Goal: Navigation & Orientation: Find specific page/section

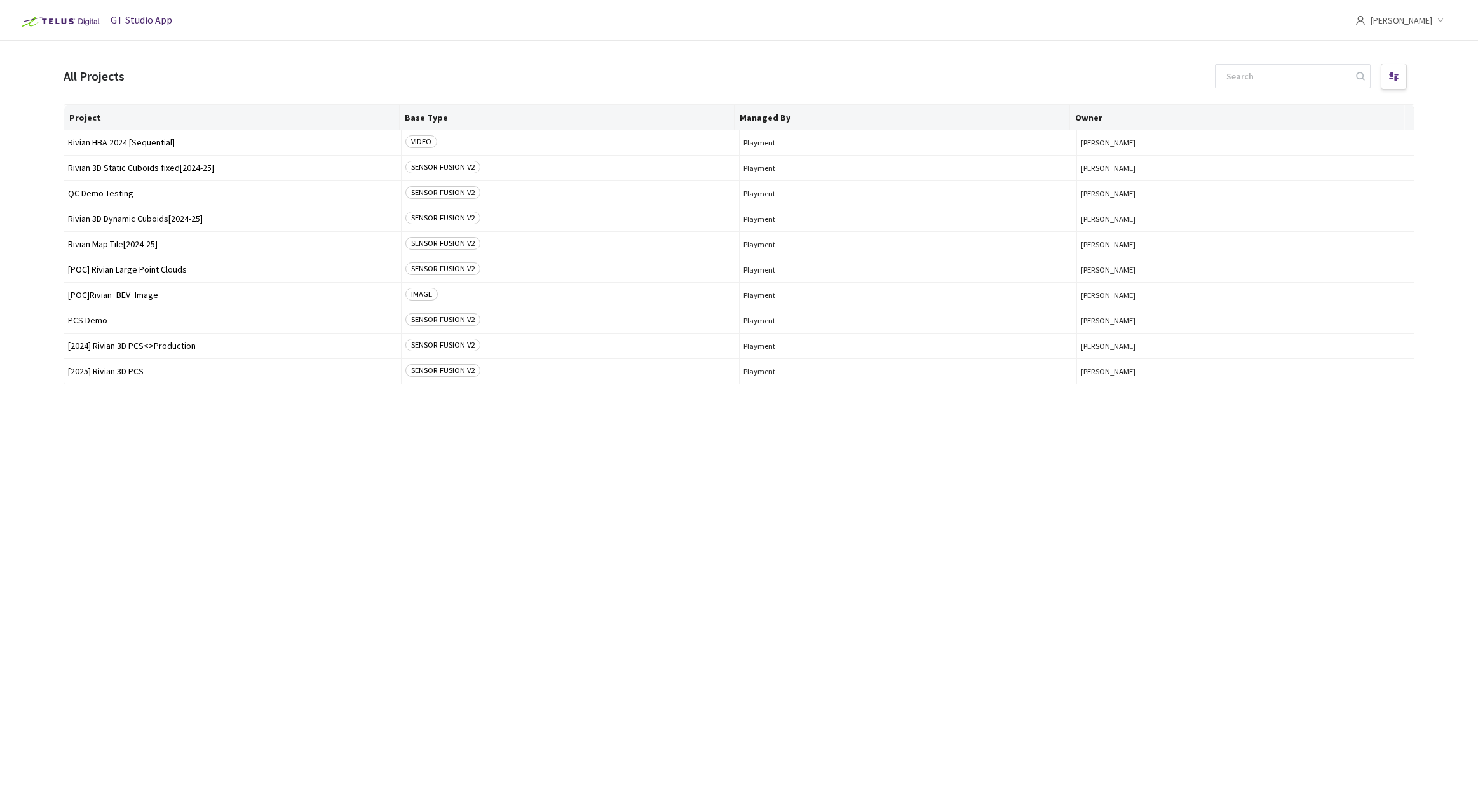
click at [579, 469] on div "Project Base Type Managed By Owner Rivian HBA 2024 [Sequential] VIDEO Playment …" at bounding box center [739, 447] width 1351 height 685
click at [143, 214] on span "Rivian 3D Dynamic Cuboids[2024-25]" at bounding box center [232, 219] width 330 height 9
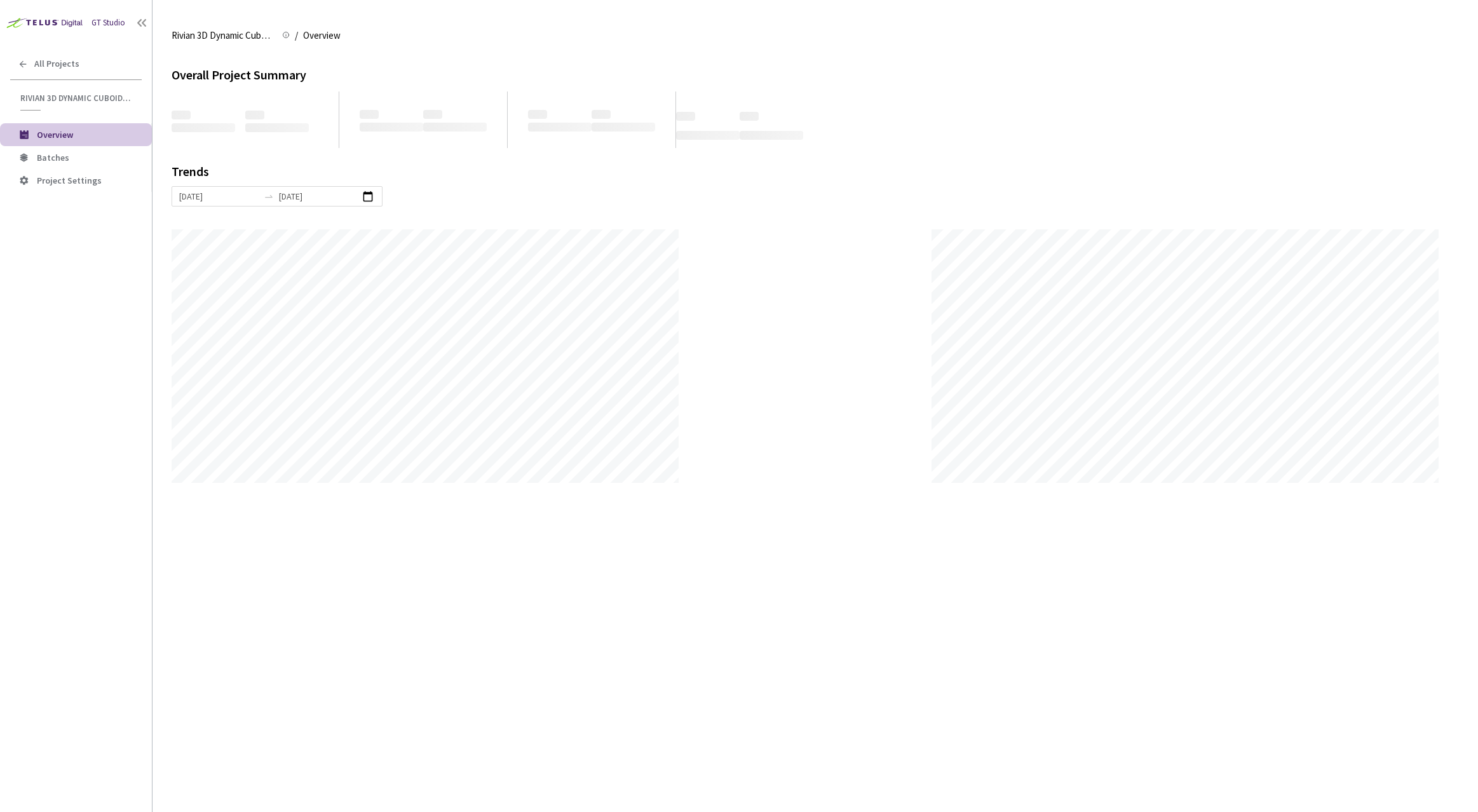
scroll to position [812, 1478]
click at [70, 148] on li "Batches" at bounding box center [76, 158] width 152 height 23
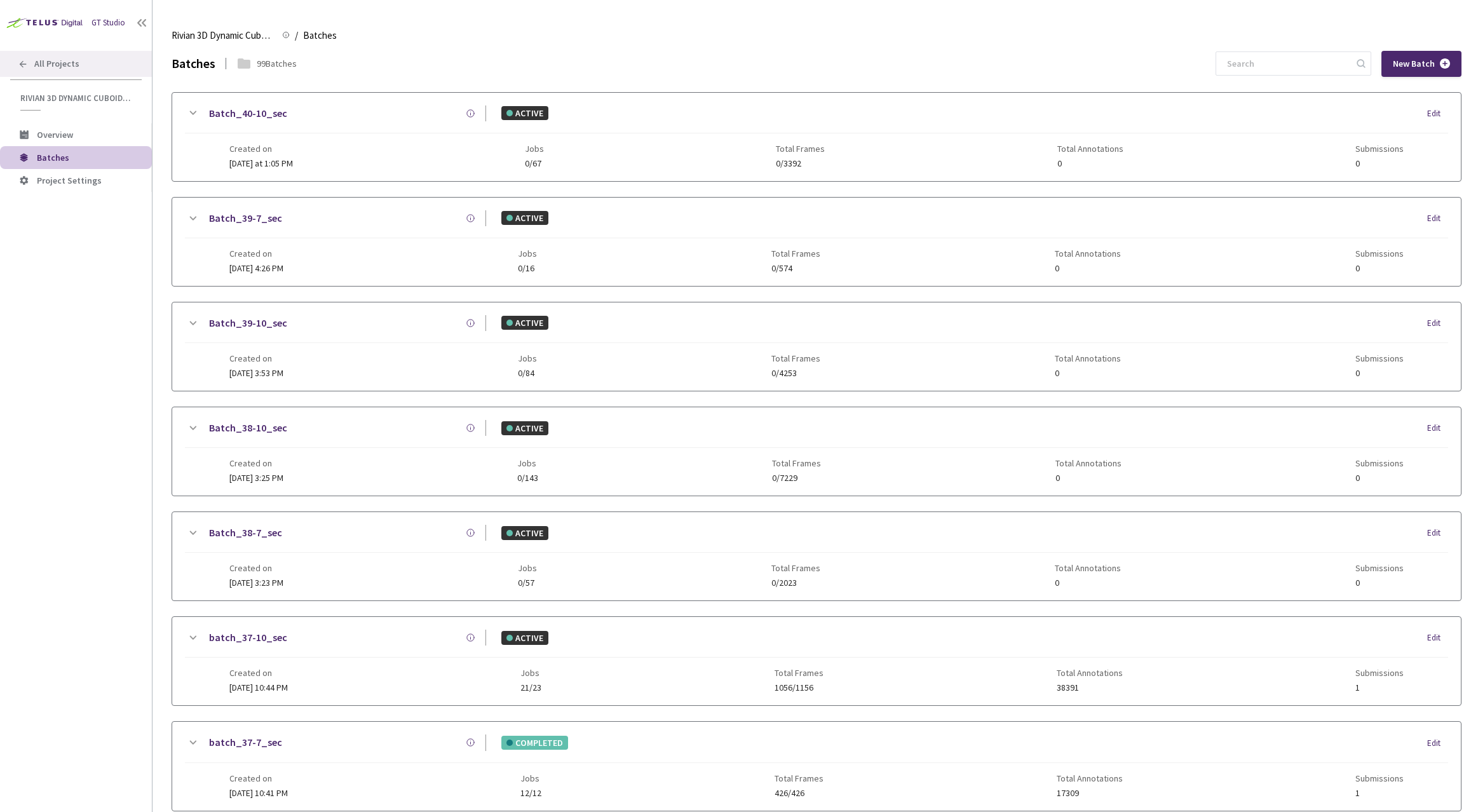
click at [52, 66] on span "All Projects" at bounding box center [57, 63] width 45 height 11
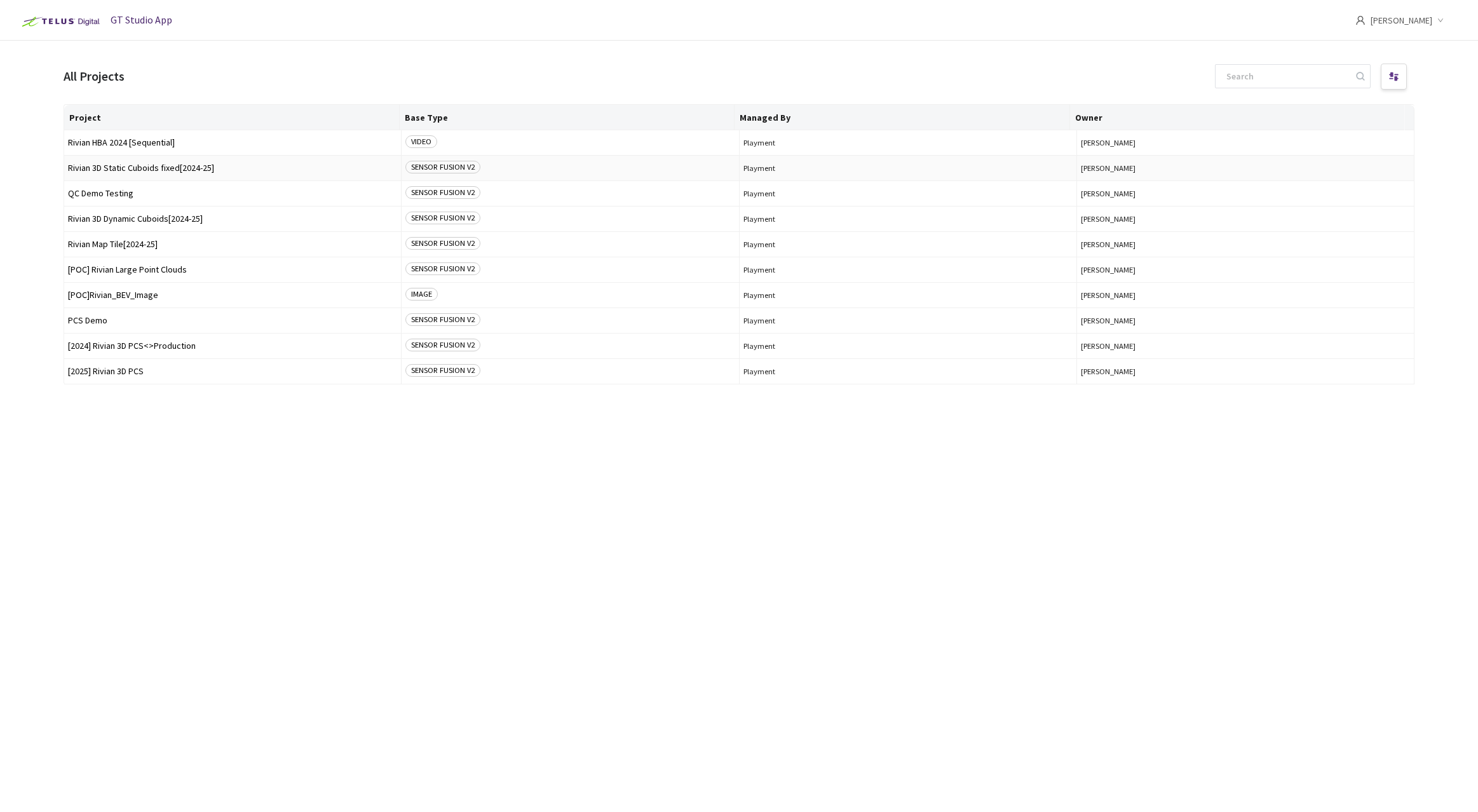
click at [121, 164] on span "Rivian 3D Static Cuboids fixed[2024-25]" at bounding box center [232, 168] width 330 height 9
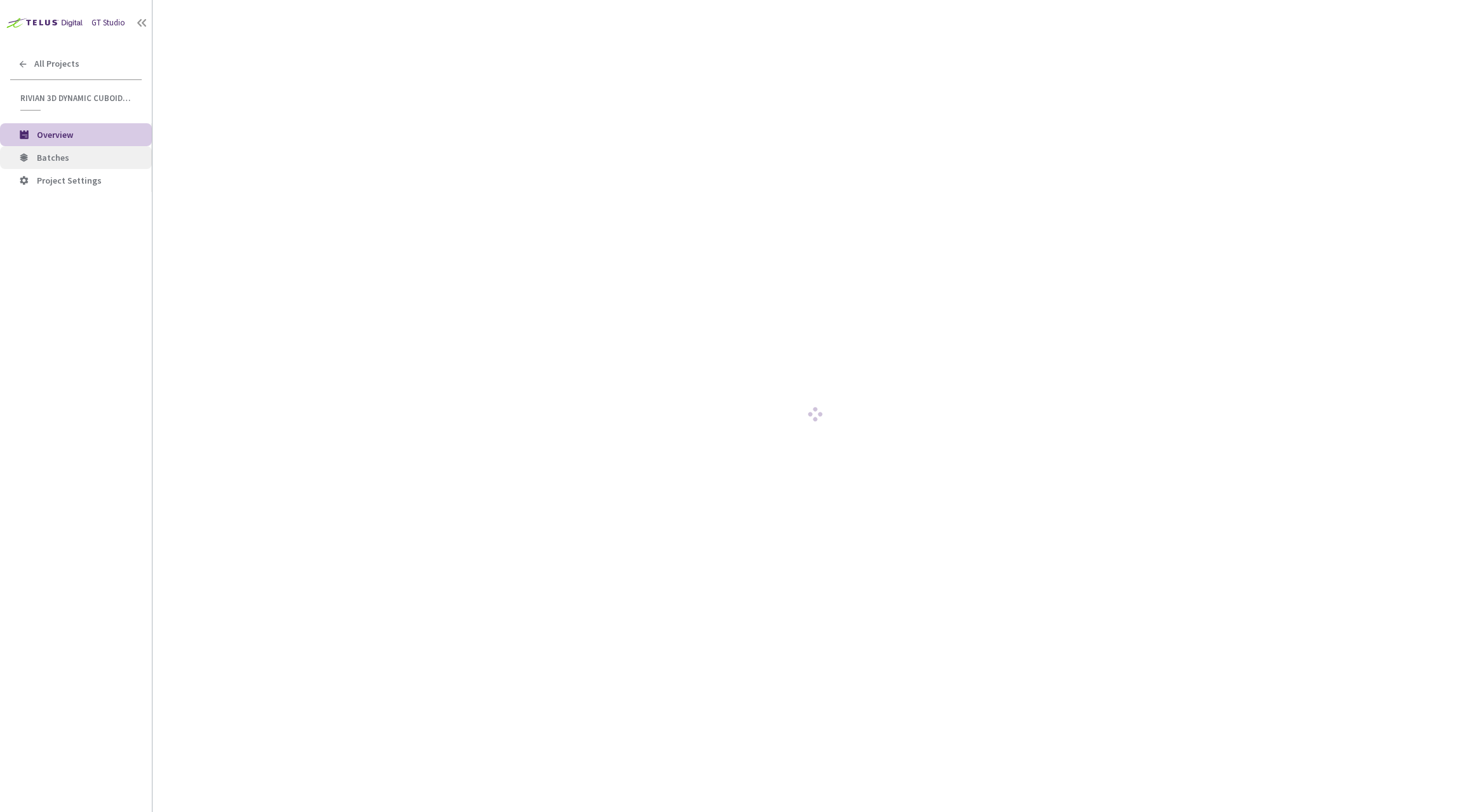
click at [77, 158] on span "Batches" at bounding box center [89, 158] width 105 height 11
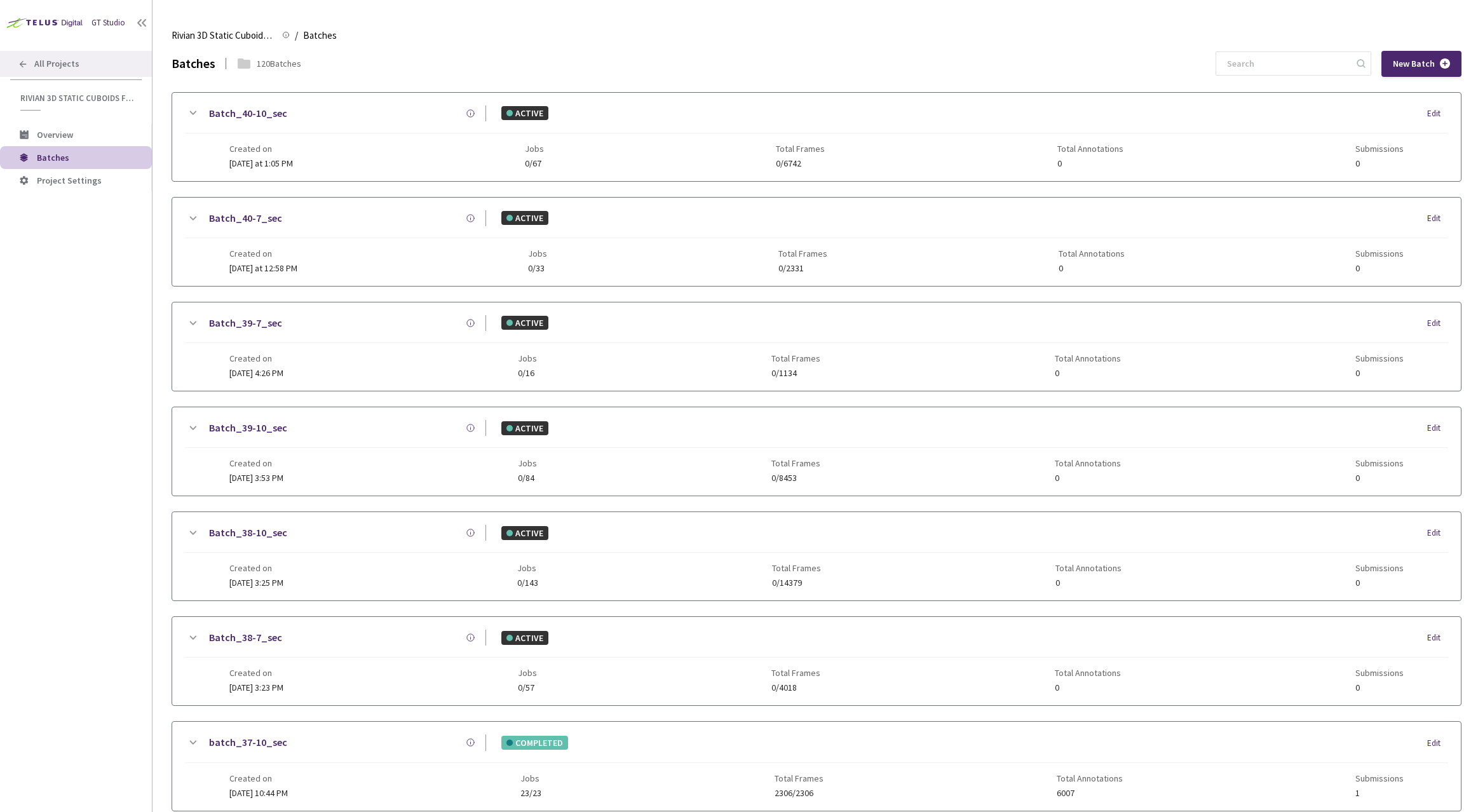
click at [71, 70] on div "All Projects" at bounding box center [76, 63] width 152 height 26
